Goal: Navigation & Orientation: Find specific page/section

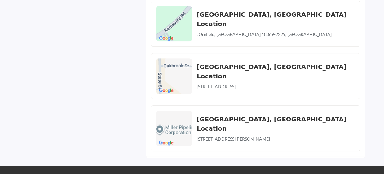
scroll to position [712, 0]
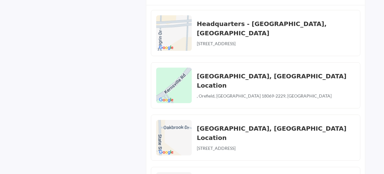
click at [176, 78] on img at bounding box center [174, 85] width 36 height 36
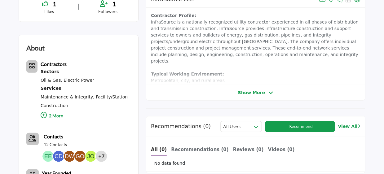
scroll to position [185, 0]
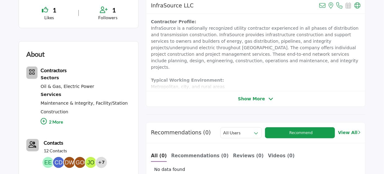
click at [256, 99] on span "Show More" at bounding box center [251, 99] width 27 height 7
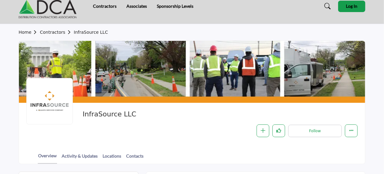
scroll to position [0, 0]
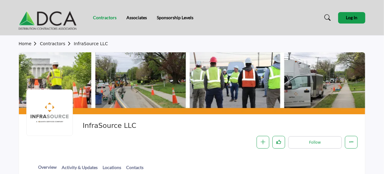
click at [111, 17] on link "Contractors" at bounding box center [105, 17] width 24 height 5
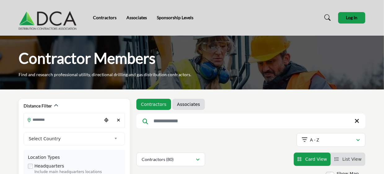
click at [64, 122] on input "Search Location" at bounding box center [63, 120] width 78 height 12
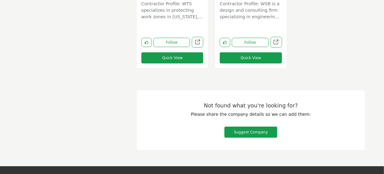
scroll to position [4922, 0]
